Goal: Task Accomplishment & Management: Manage account settings

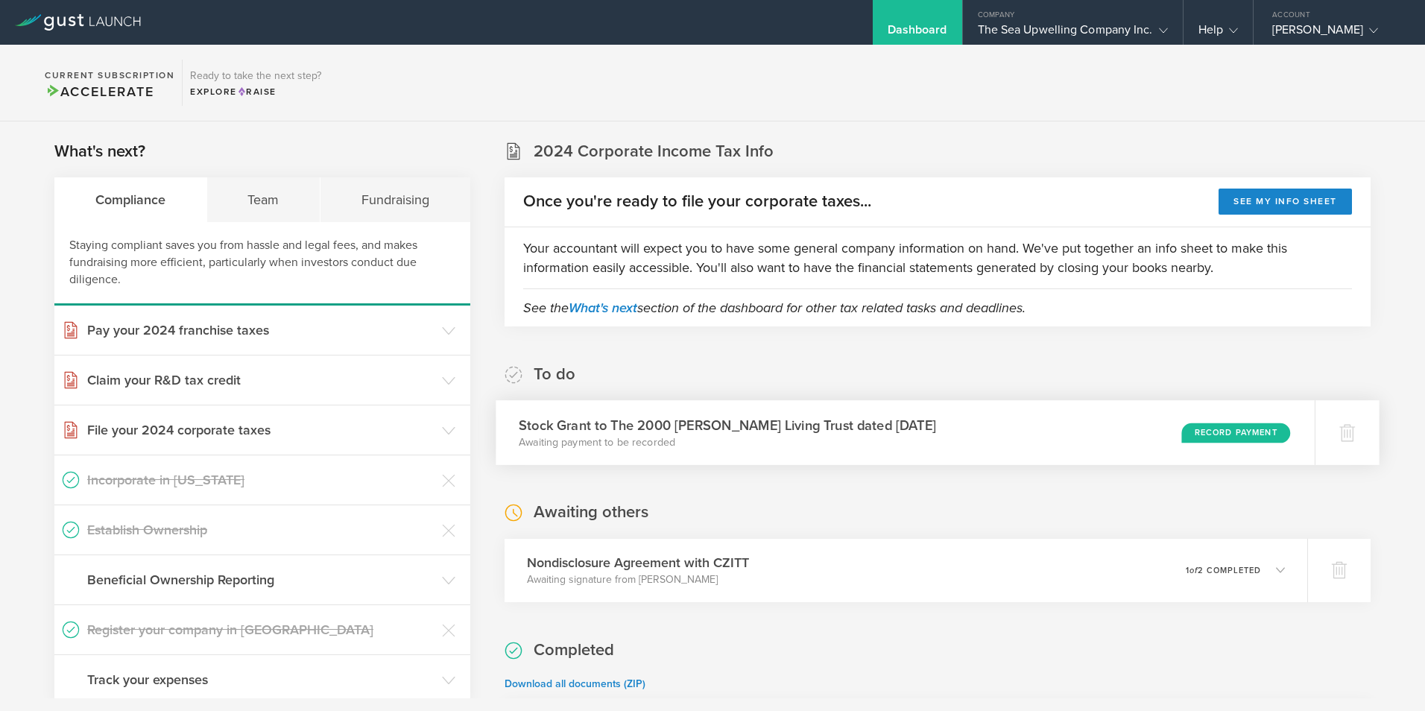
click at [1211, 427] on div "Record Payment" at bounding box center [1236, 433] width 109 height 20
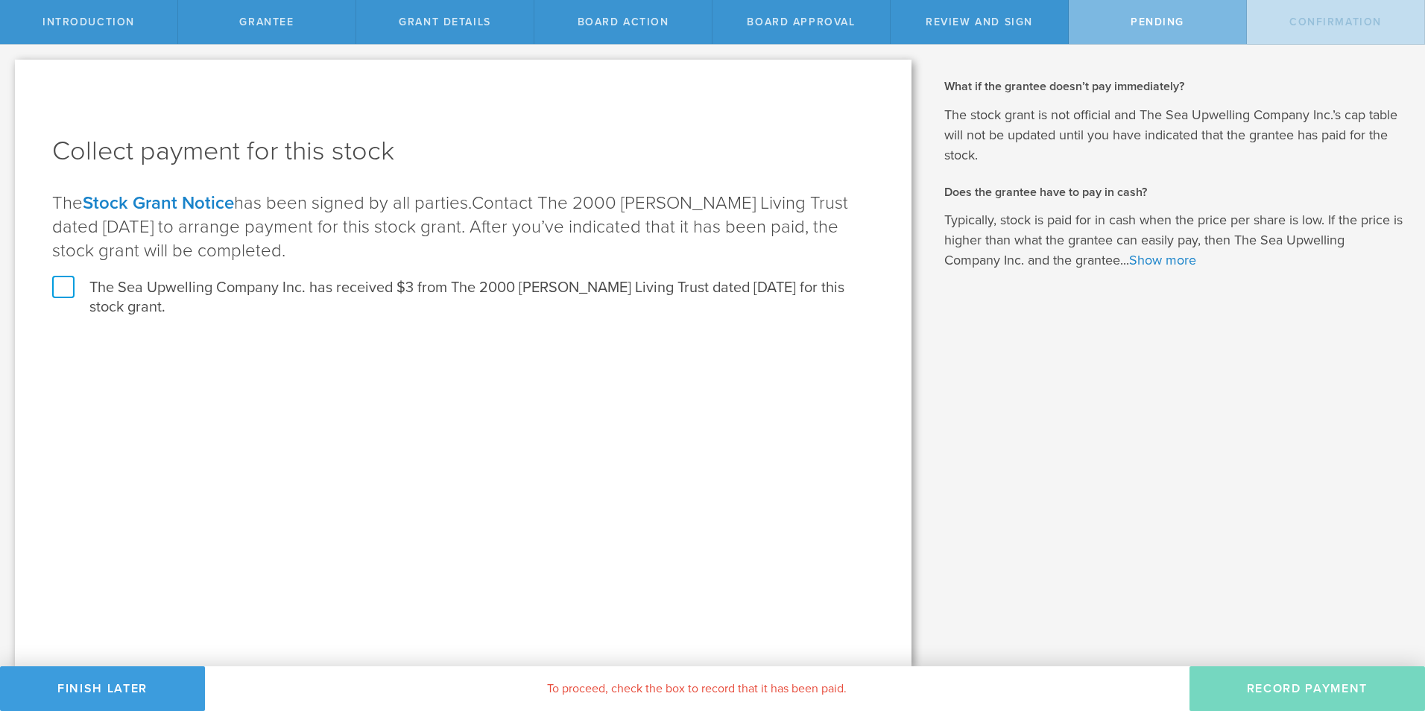
click at [64, 283] on label "The Sea Upwelling Company Inc. has received $3 from The 2000 [PERSON_NAME] Livi…" at bounding box center [463, 297] width 822 height 39
click at [0, 0] on input "The Sea Upwelling Company Inc. has received $3 from The 2000 [PERSON_NAME] Livi…" at bounding box center [0, 0] width 0 height 0
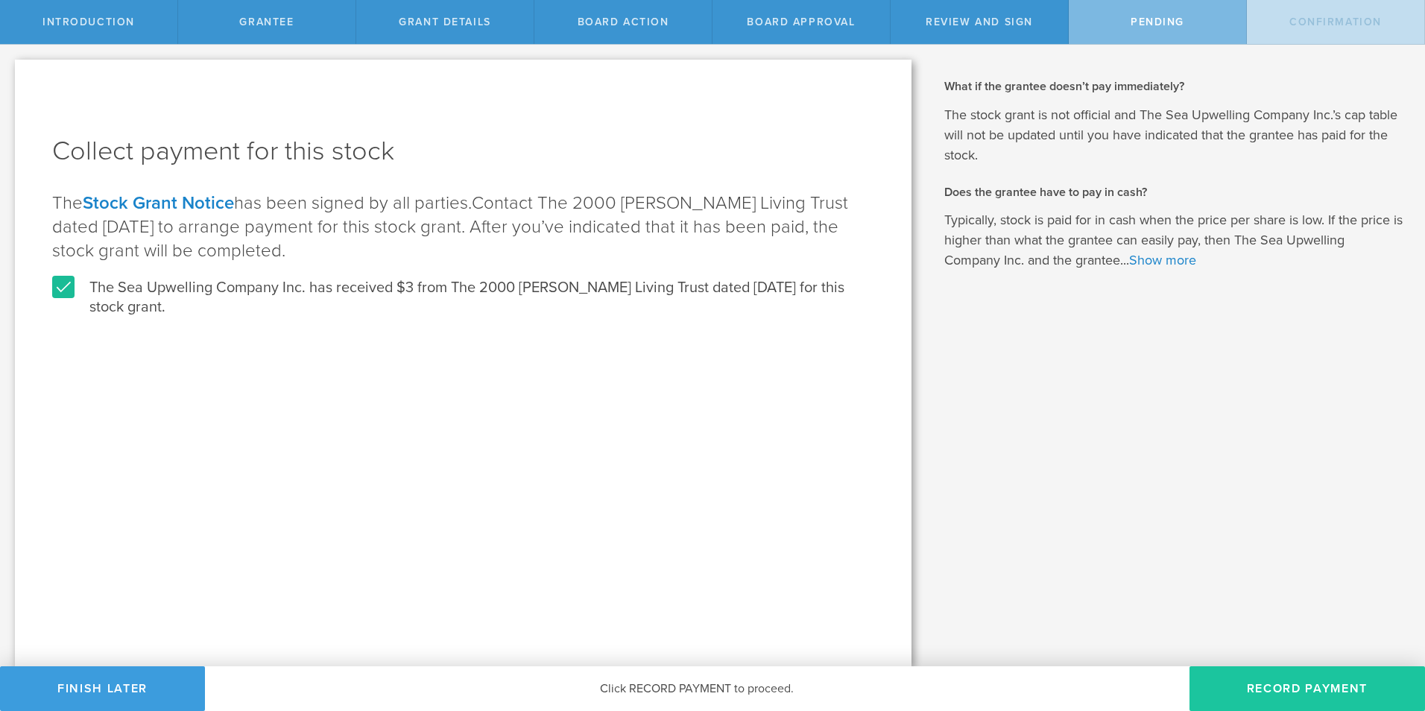
click at [1322, 685] on button "Record Payment" at bounding box center [1308, 688] width 236 height 45
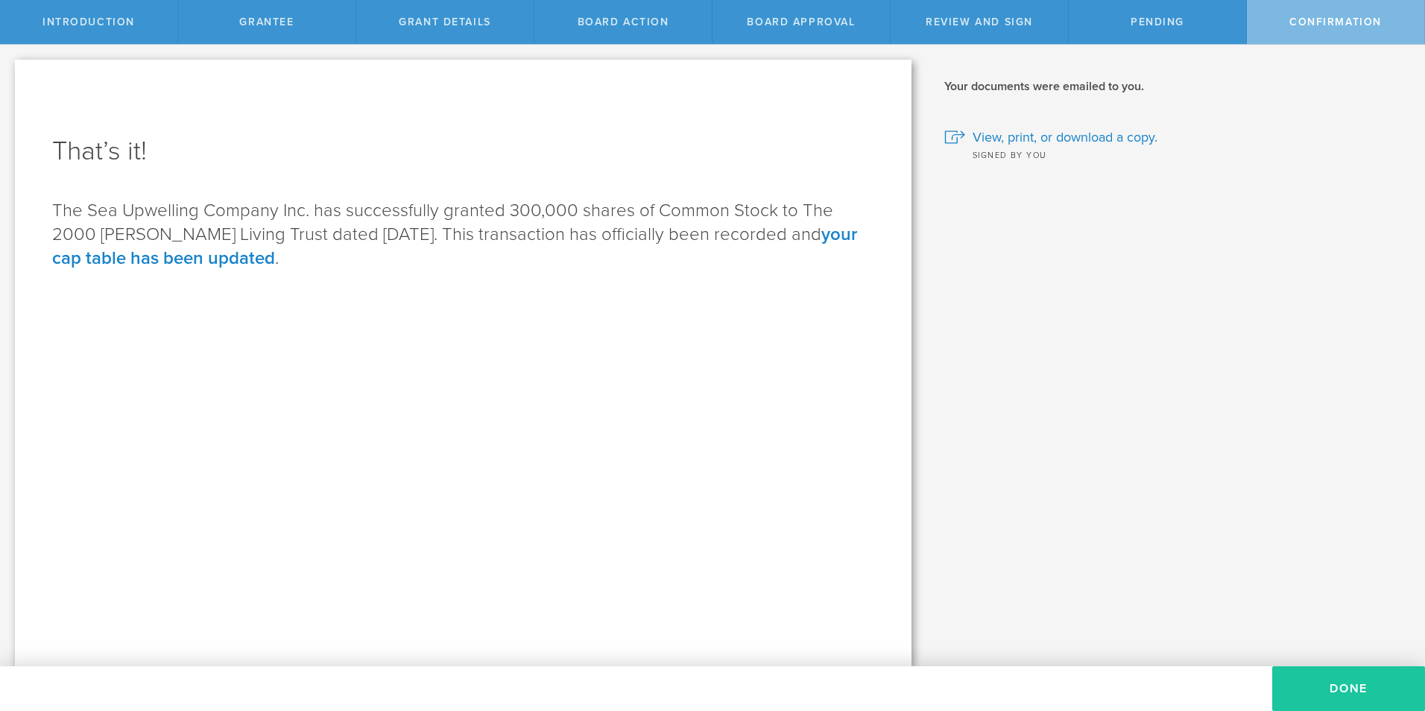
click at [1348, 686] on button "Done" at bounding box center [1349, 688] width 153 height 45
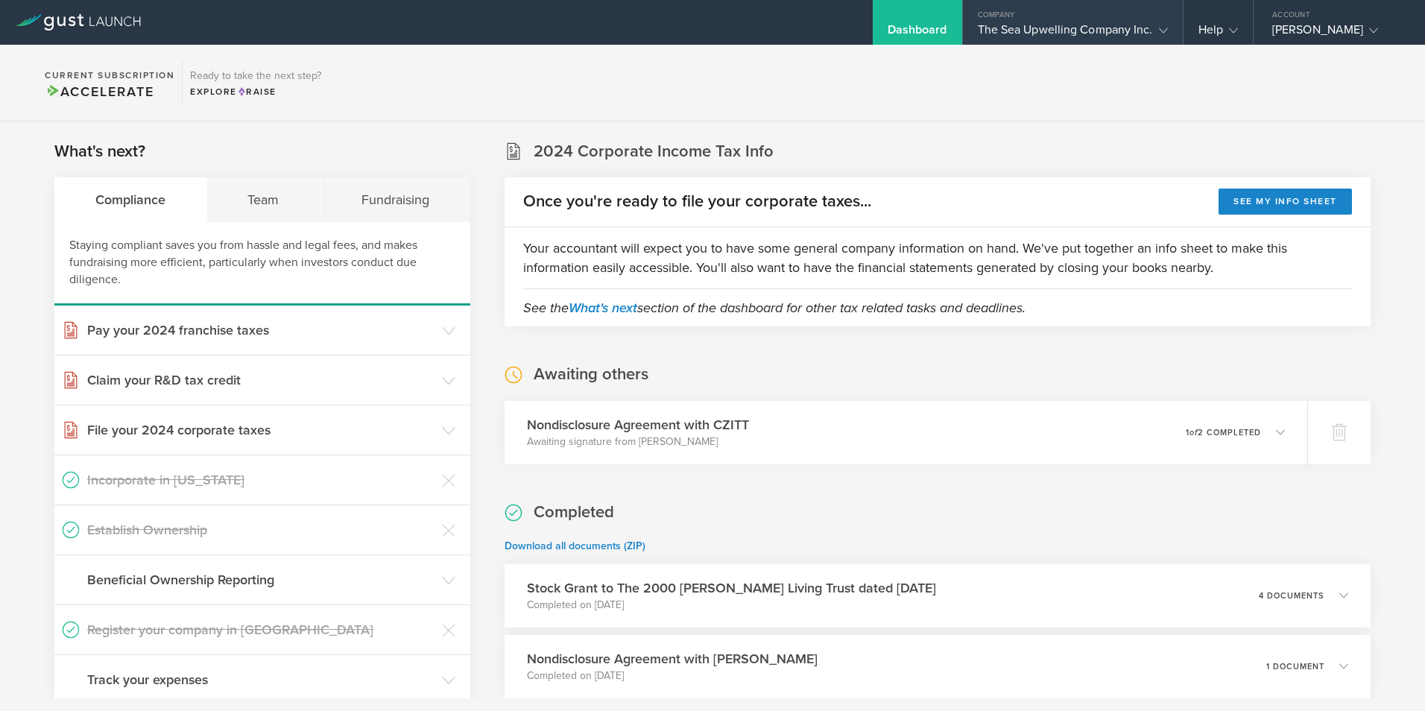
click at [1045, 23] on div "The Sea Upwelling Company Inc." at bounding box center [1073, 33] width 190 height 22
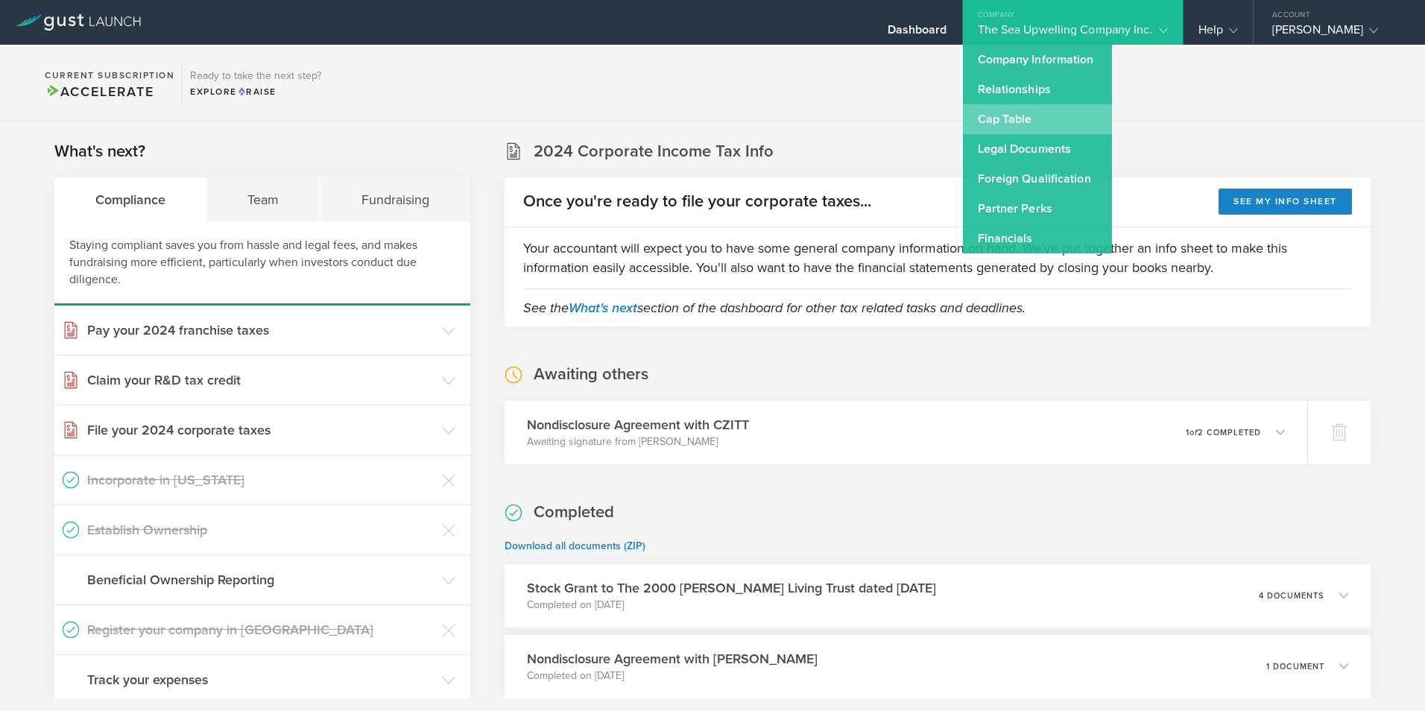
click at [1002, 115] on link "Cap Table" at bounding box center [1037, 119] width 149 height 30
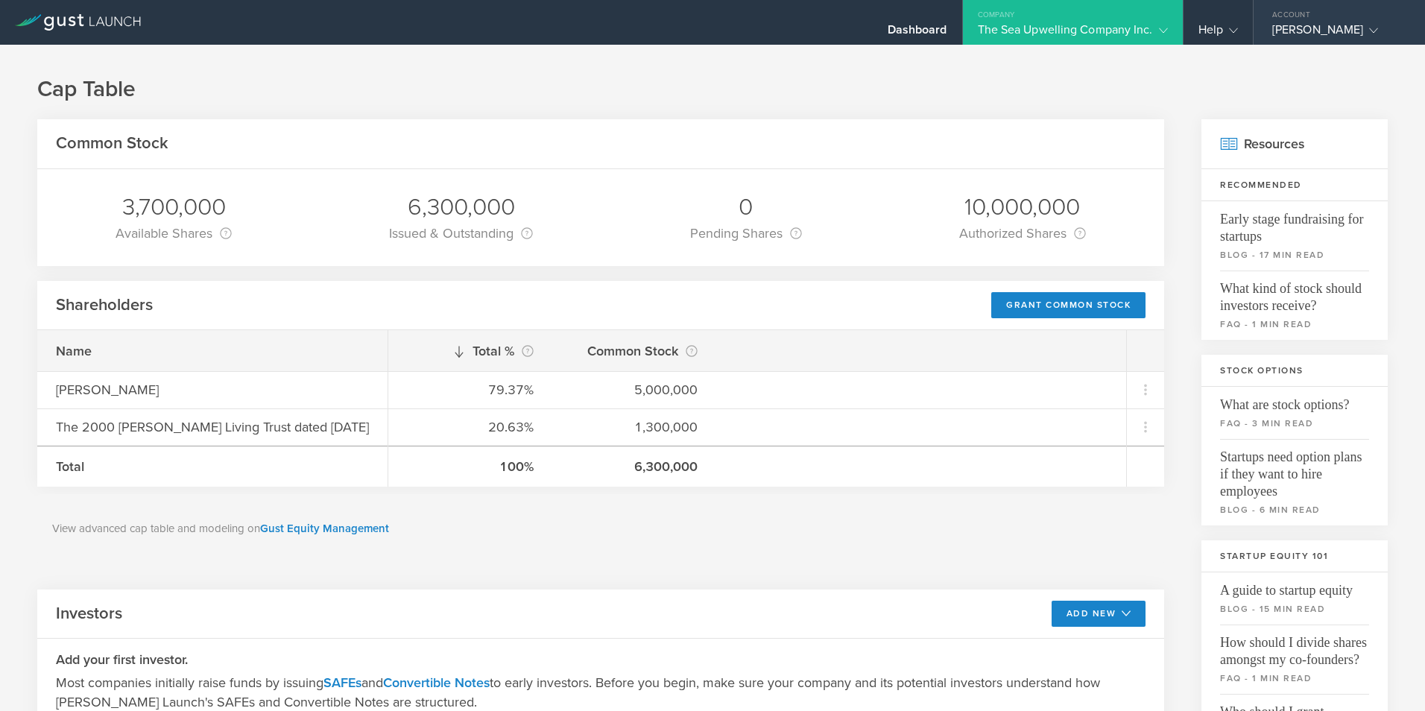
click at [1287, 30] on div "Philip Kithil" at bounding box center [1336, 33] width 127 height 22
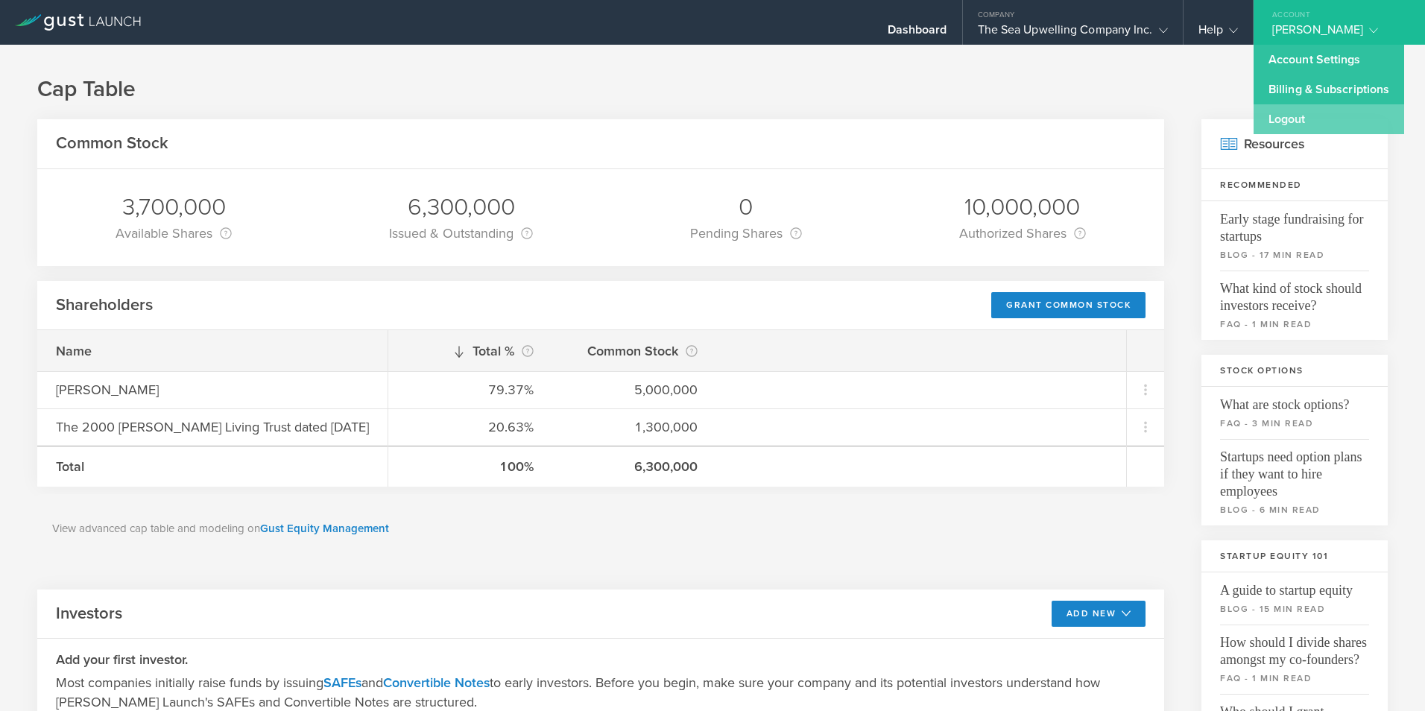
click at [1281, 118] on link "Logout" at bounding box center [1329, 119] width 151 height 30
